Goal: Browse casually

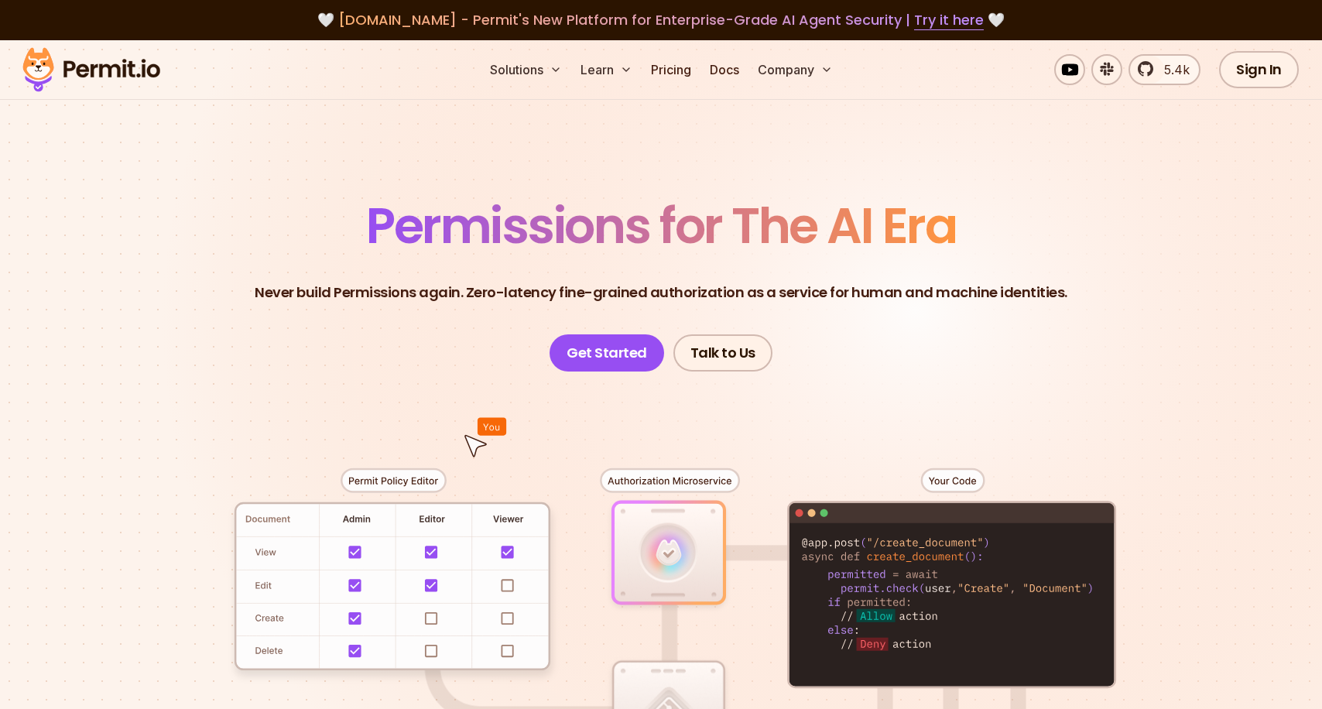
click at [525, 294] on p "Never build Permissions again. Zero-latency fine-grained authorization as a ser…" at bounding box center [661, 293] width 812 height 22
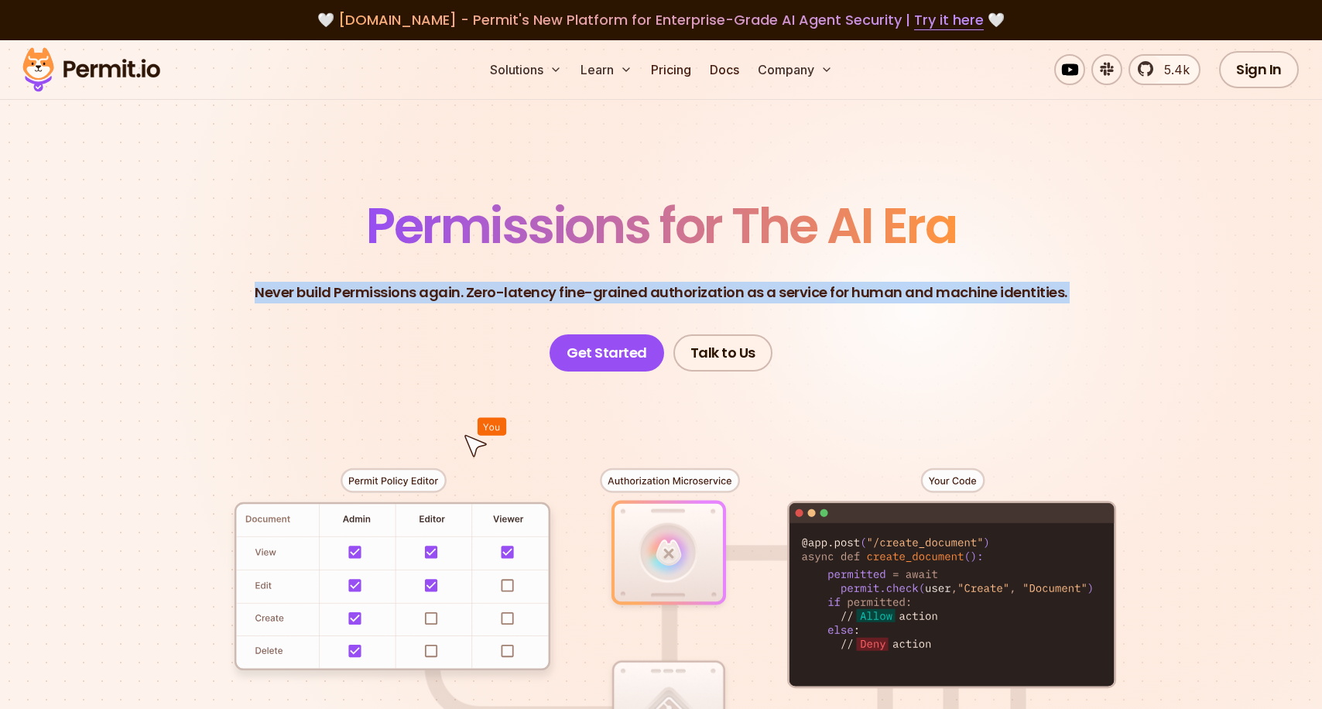
click at [525, 294] on p "Never build Permissions again. Zero-latency fine-grained authorization as a ser…" at bounding box center [661, 293] width 812 height 22
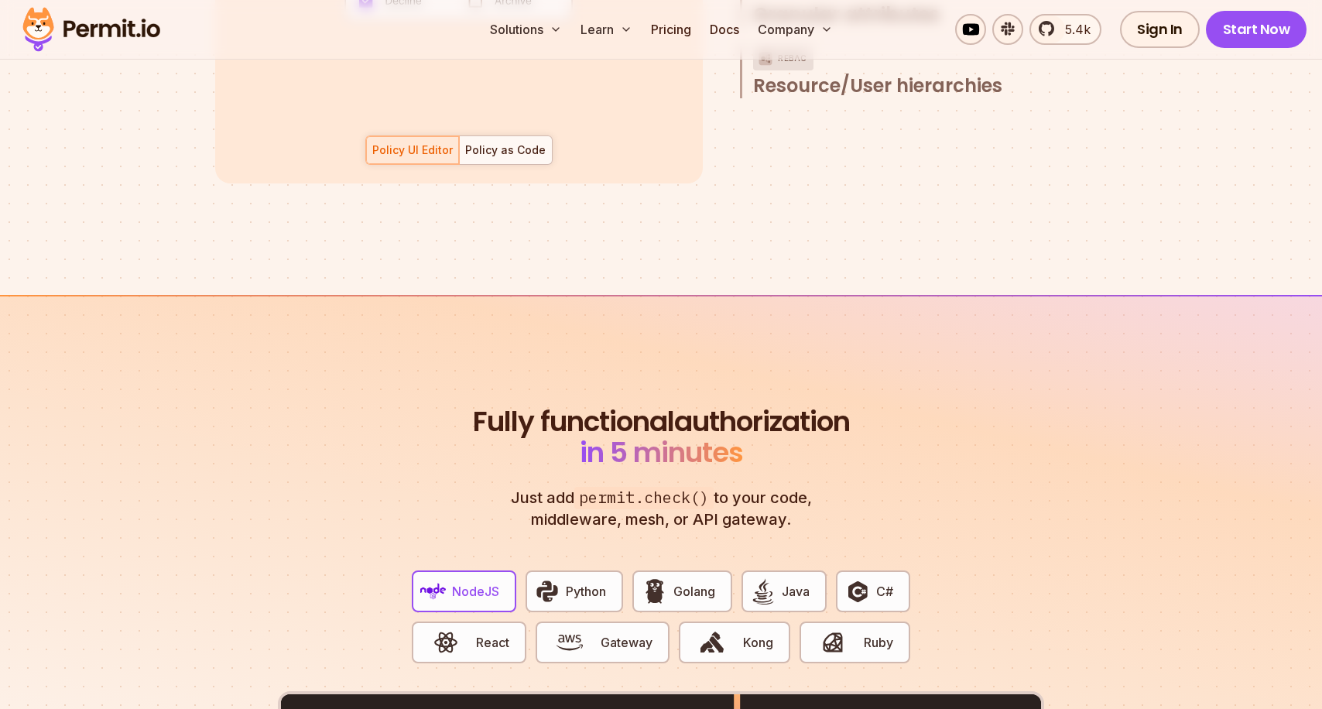
scroll to position [2710, 0]
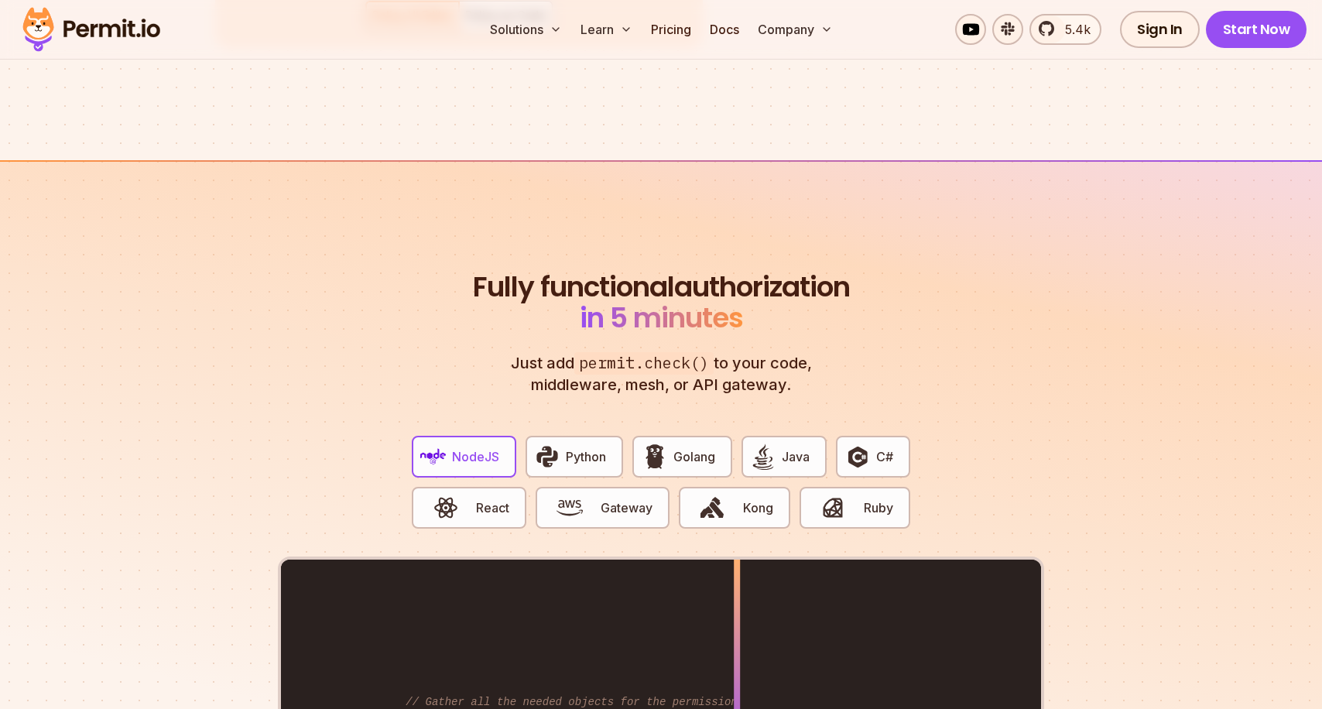
click at [525, 294] on h2 "Fully functional authorization in 5 minutes" at bounding box center [661, 303] width 384 height 62
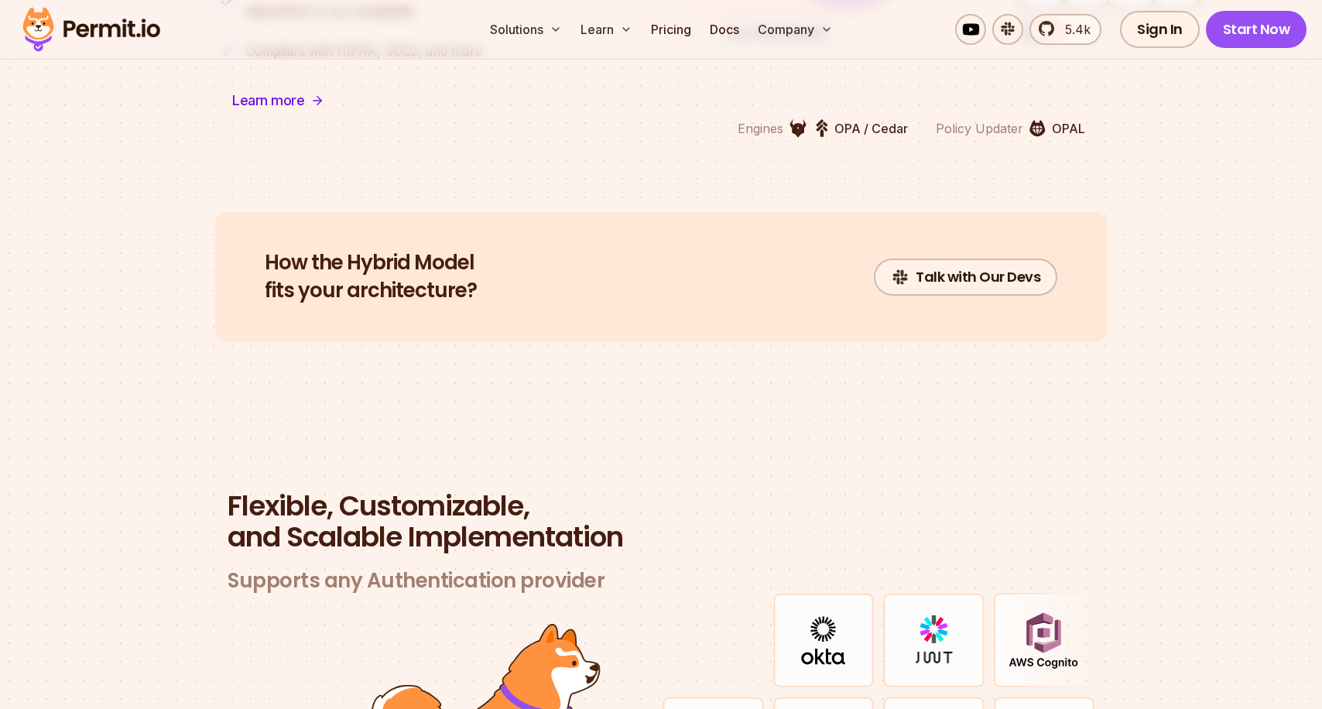
scroll to position [4431, 0]
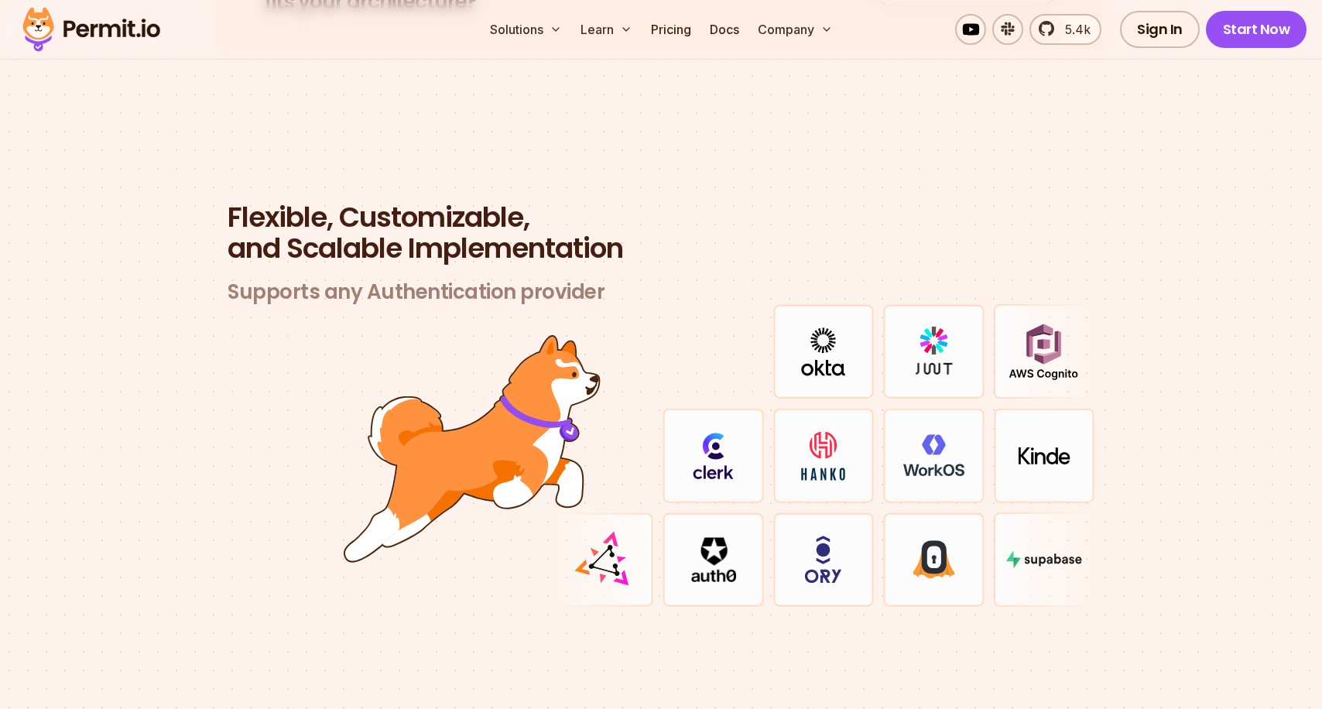
click at [417, 202] on span "Flexible, Customizable," at bounding box center [660, 217] width 867 height 31
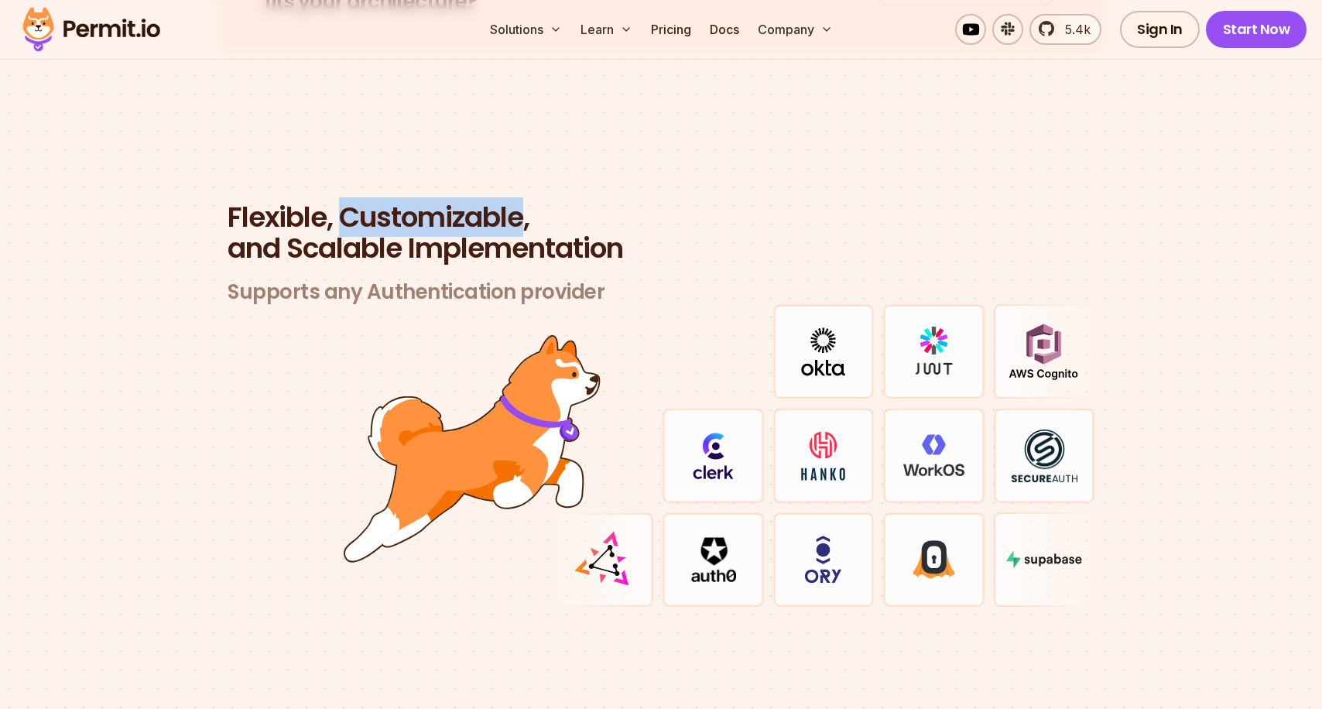
click at [417, 202] on span "Flexible, Customizable," at bounding box center [660, 217] width 867 height 31
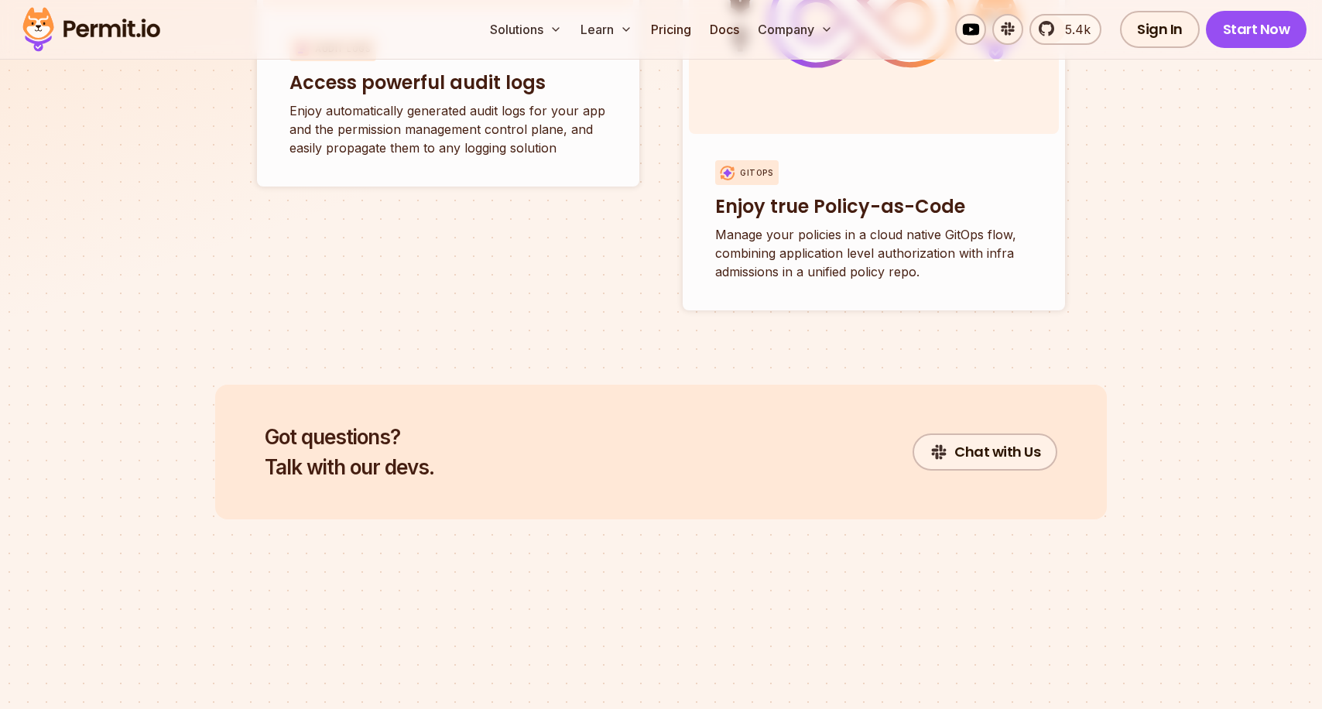
scroll to position [6127, 0]
